Goal: Information Seeking & Learning: Learn about a topic

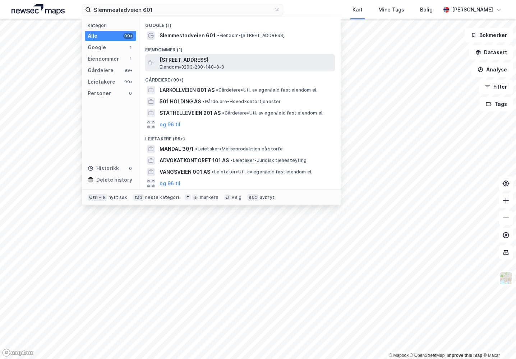
click at [196, 68] on span "Eiendom • 3203-238-148-0-0" at bounding box center [192, 67] width 65 height 6
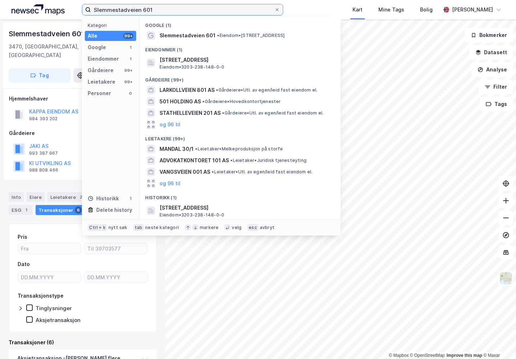
drag, startPoint x: 161, startPoint y: 12, endPoint x: 57, endPoint y: 9, distance: 103.1
click at [57, 9] on div "Slemmestadveien 601 Kategori Alle 99+ Google 1 Eiendommer 1 Gårdeiere 99+ Leiet…" at bounding box center [258, 9] width 516 height 19
paste input "Kokstaddalen 1"
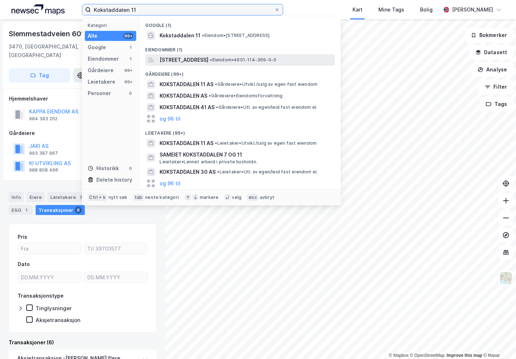
type input "Kokstaddalen 11"
click at [208, 57] on span "[STREET_ADDRESS]" at bounding box center [184, 60] width 49 height 9
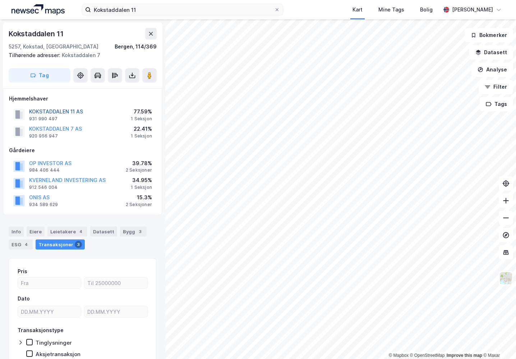
click at [0, 0] on button "KOKSTADDALEN 11 AS" at bounding box center [0, 0] width 0 height 0
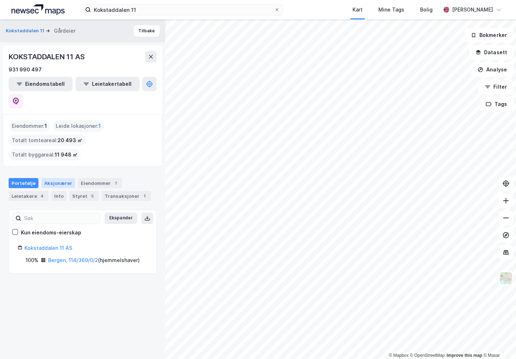
click at [55, 178] on div "Aksjonærer" at bounding box center [58, 183] width 34 height 10
